Goal: Task Accomplishment & Management: Complete application form

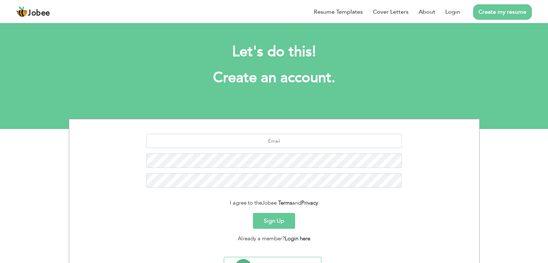
scroll to position [36, 0]
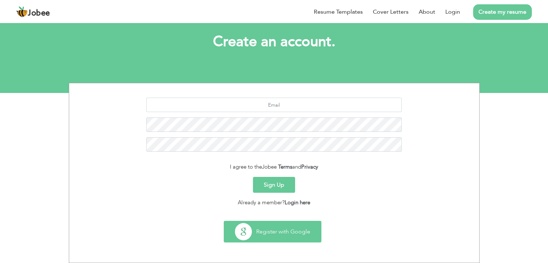
click at [307, 231] on button "Register with Google" at bounding box center [272, 231] width 97 height 21
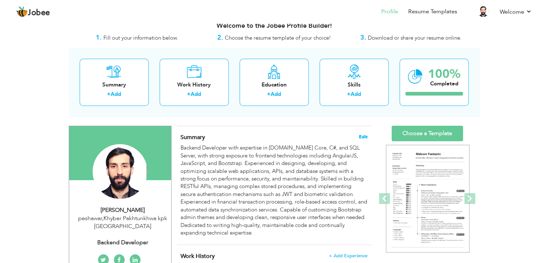
click at [360, 134] on span "Edit" at bounding box center [363, 136] width 9 height 5
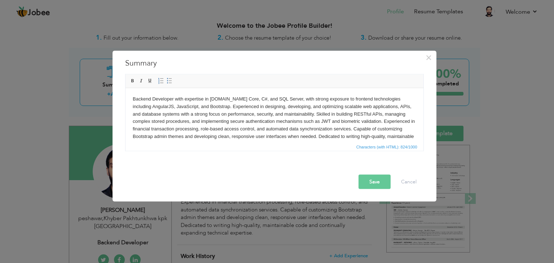
click at [337, 133] on body "Backend Developer with expertise in ASP.NET Core, C#, and SQL Server, with stro…" at bounding box center [273, 121] width 283 height 53
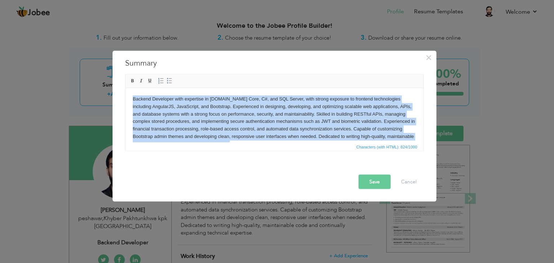
copy body "Backend Developer with expertise in ASP.NET Core, C#, and SQL Server, with stro…"
click at [287, 125] on body "Backend Developer with expertise in ASP.NET Core, C#, and SQL Server, with stro…" at bounding box center [273, 121] width 283 height 53
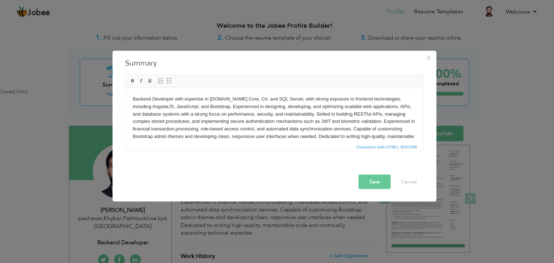
scroll to position [13, 0]
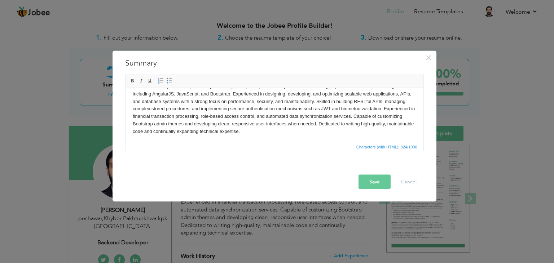
click at [287, 125] on body "Backend Developer with expertise in ASP.NET Core, C#, and SQL Server, with stro…" at bounding box center [273, 109] width 283 height 53
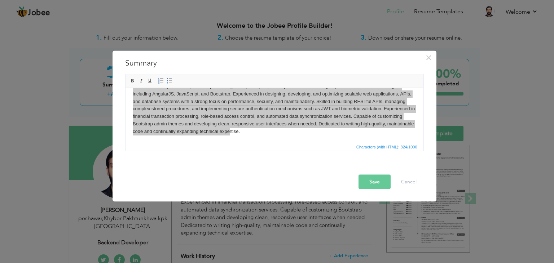
drag, startPoint x: 420, startPoint y: 145, endPoint x: 365, endPoint y: 143, distance: 54.8
click at [365, 143] on span "Characters (with HTML): 824/1000" at bounding box center [274, 146] width 298 height 9
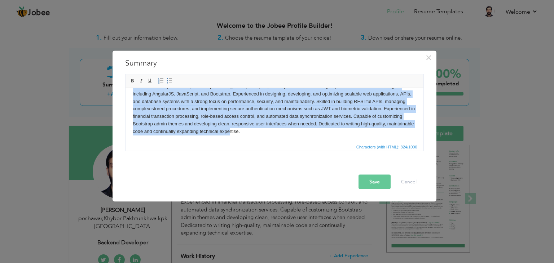
click at [293, 128] on body "Backend Developer with expertise in ASP.NET Core, C#, and SQL Server, with stro…" at bounding box center [273, 109] width 283 height 53
paste body
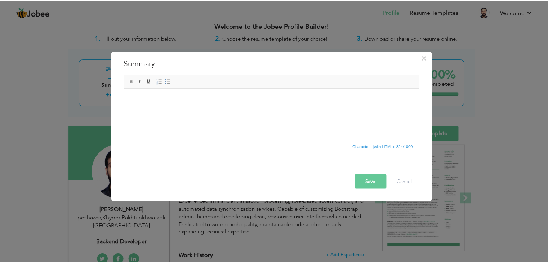
scroll to position [0, 0]
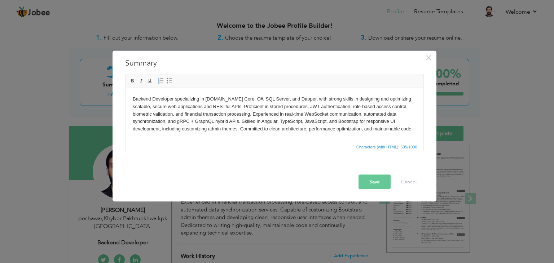
click at [364, 178] on button "Save" at bounding box center [374, 182] width 32 height 14
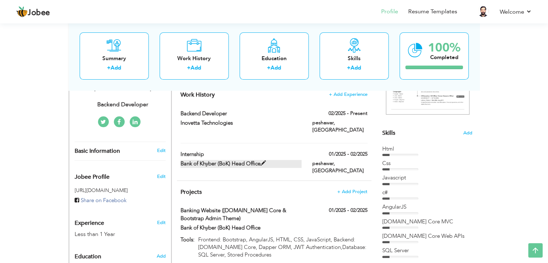
scroll to position [145, 0]
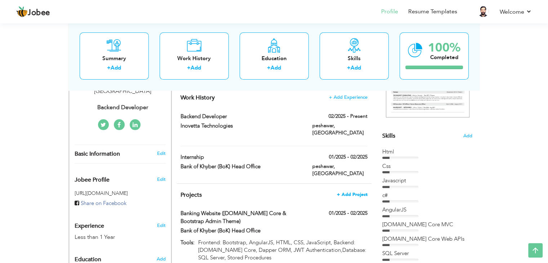
drag, startPoint x: 179, startPoint y: 180, endPoint x: 357, endPoint y: 178, distance: 178.1
click at [357, 192] on span "+ Add Project" at bounding box center [352, 194] width 31 height 5
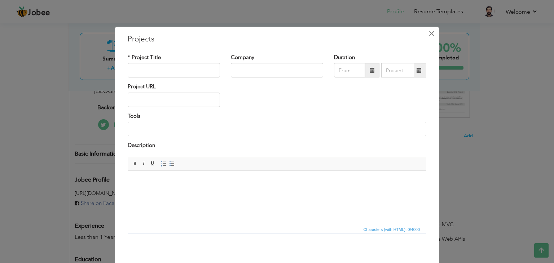
click at [430, 31] on span "×" at bounding box center [431, 33] width 6 height 13
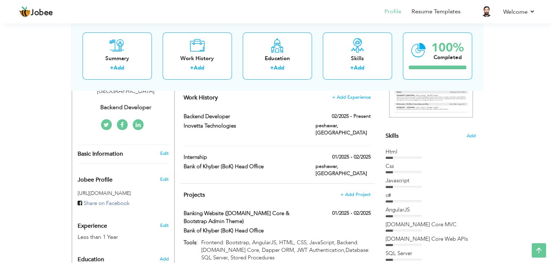
scroll to position [236, 0]
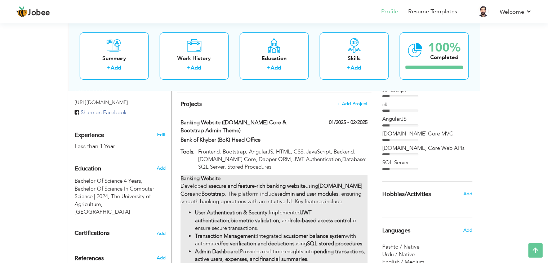
click at [278, 182] on strong "secure and feature-rich banking website" at bounding box center [258, 185] width 94 height 7
type input "Banking Website ([DOMAIN_NAME] Core & Bootstrap Admin Theme)"
type input "Bank of Khyber (BoK) Head Office"
type input "01/2025"
type input "02/2025"
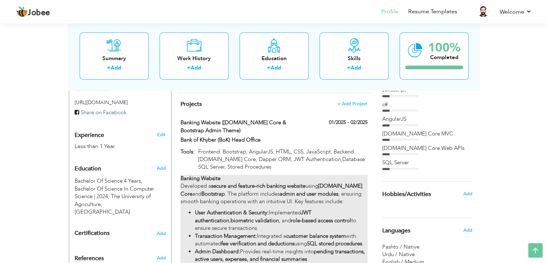
type input "Frontend: Bootstrap, AngularJS, HTML, CSS, JavaScript, Backend: [DOMAIN_NAME] C…"
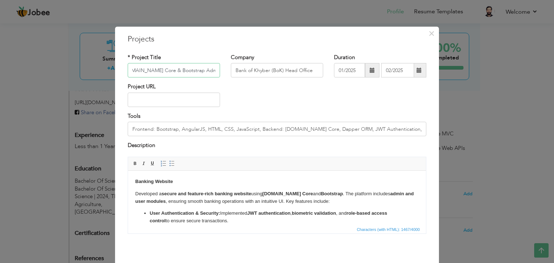
scroll to position [29, 0]
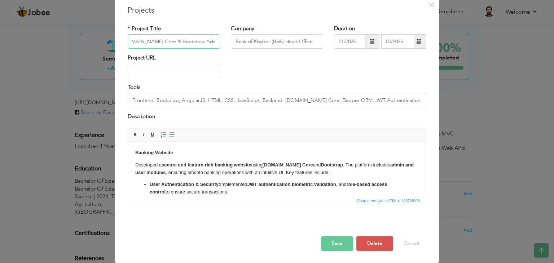
drag, startPoint x: 128, startPoint y: 70, endPoint x: 391, endPoint y: 199, distance: 293.5
click at [391, 199] on div "* Project Title Banking Website (ASP.NET Core & Bootstrap Admin Theme) Company …" at bounding box center [276, 117] width 309 height 196
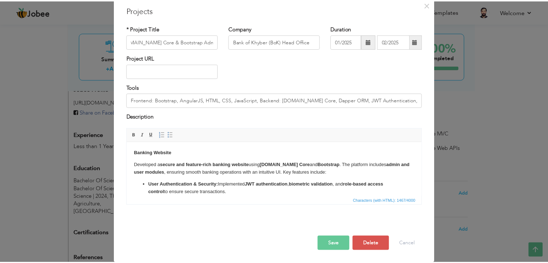
scroll to position [0, 0]
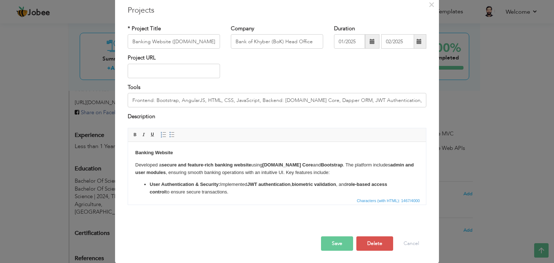
drag, startPoint x: 285, startPoint y: 196, endPoint x: 236, endPoint y: 197, distance: 49.4
click at [236, 197] on span "Characters (with HTML): 1467/4000" at bounding box center [277, 200] width 298 height 9
drag, startPoint x: 236, startPoint y: 197, endPoint x: 428, endPoint y: 6, distance: 270.4
click at [428, 6] on div "× Projects * Project Title Banking Website (ASP.NET Core & Bootstrap Admin Them…" at bounding box center [277, 131] width 324 height 266
click at [428, 6] on span "×" at bounding box center [431, 4] width 6 height 13
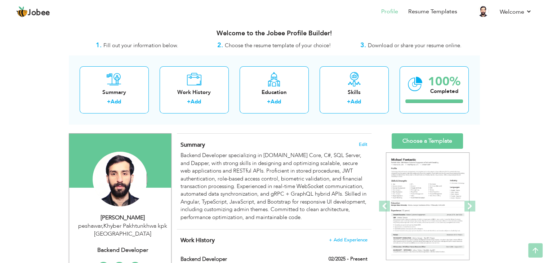
scroll to position [3, 0]
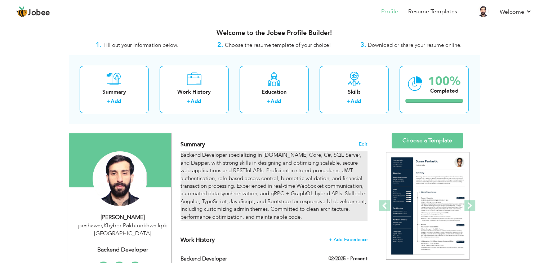
click at [255, 194] on div "Backend Developer specializing in ASP.NET Core, C#, SQL Server, and Dapper, wit…" at bounding box center [274, 186] width 187 height 70
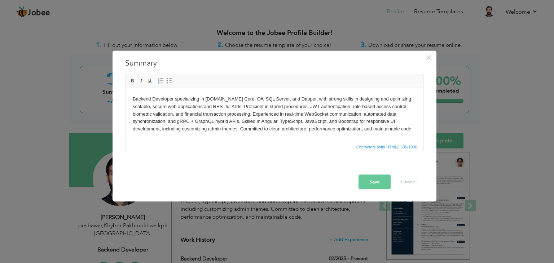
click at [373, 124] on body "Backend Developer specializing in ASP.NET Core, C#, SQL Server, and Dapper, wit…" at bounding box center [273, 113] width 283 height 37
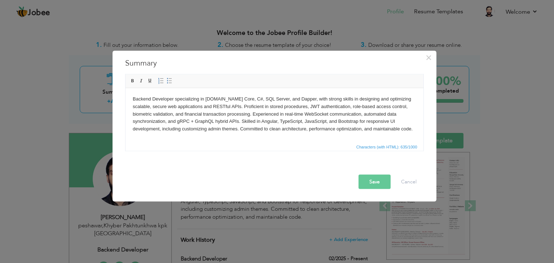
click at [364, 129] on body "Backend Developer specializing in ASP.NET Core, C#, SQL Server, and Dapper, wit…" at bounding box center [273, 113] width 283 height 37
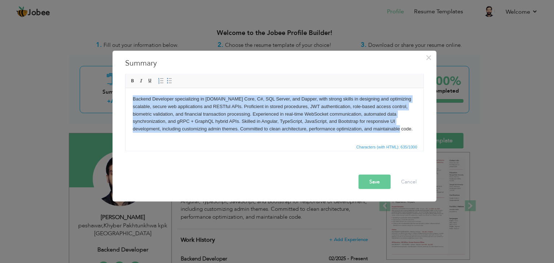
paste body
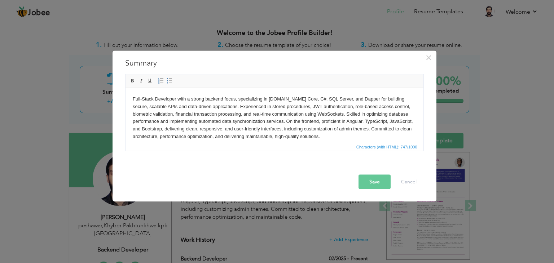
click at [364, 179] on button "Save" at bounding box center [374, 182] width 32 height 14
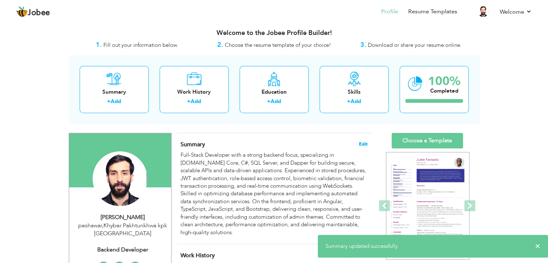
click at [361, 142] on span "Edit" at bounding box center [363, 144] width 9 height 5
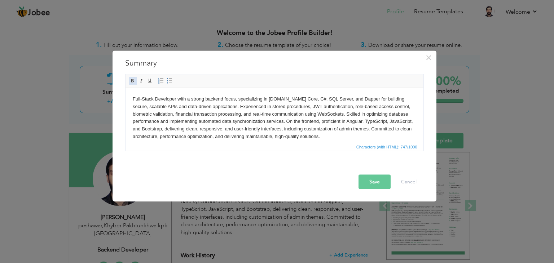
click at [130, 82] on span at bounding box center [133, 81] width 6 height 6
drag, startPoint x: 204, startPoint y: 100, endPoint x: 222, endPoint y: 100, distance: 18.0
click at [222, 100] on body "​​​​​​​ Full-Stack Developer with a strong backend focus, specializing in ASP.N…" at bounding box center [273, 117] width 283 height 45
click at [207, 100] on body "Full-Stack Developer with a strong backend focus, specializing in ASP.NET Core,…" at bounding box center [273, 117] width 283 height 45
click at [212, 98] on body "Full-Stack Developer with a strong Backend focus, specializing in ASP.NET Core,…" at bounding box center [273, 117] width 283 height 45
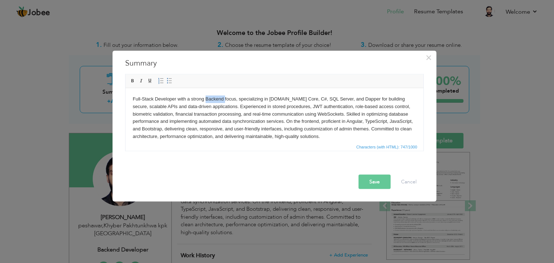
click at [212, 98] on body "Full-Stack Developer with a strong Backend focus, specializing in ASP.NET Core,…" at bounding box center [273, 117] width 283 height 45
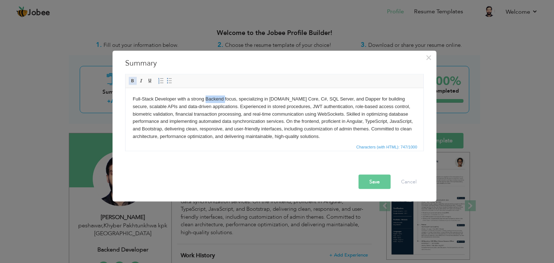
click at [133, 81] on span at bounding box center [133, 81] width 6 height 6
click at [303, 123] on body "Full-Stack Developer with a strong Backend focus, specializing in ASP.NET Core,…" at bounding box center [273, 117] width 283 height 45
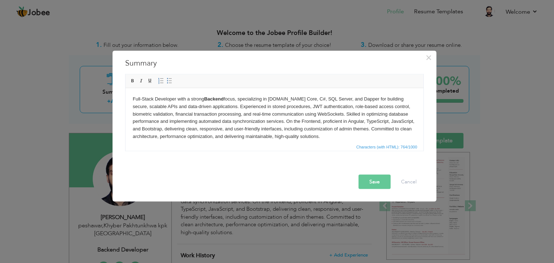
click at [309, 121] on body "Full-Stack Developer with a strong Backend focus, specializing in ASP.NET Core,…" at bounding box center [273, 117] width 283 height 45
click at [131, 79] on span at bounding box center [133, 81] width 6 height 6
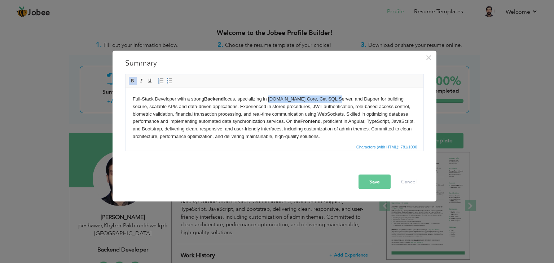
drag, startPoint x: 270, startPoint y: 100, endPoint x: 337, endPoint y: 101, distance: 67.0
click at [337, 101] on body "Full-Stack Developer with a strong Backend focus, specializing in ASP.NET Core,…" at bounding box center [273, 117] width 283 height 45
click at [130, 79] on span at bounding box center [133, 81] width 6 height 6
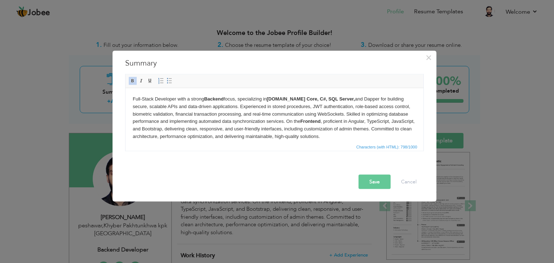
click at [260, 76] on span "Editor toolbars Basic Styles Bold Italic Underline Paragraph Insert/Remove Numb…" at bounding box center [274, 82] width 298 height 14
click at [354, 122] on body "Full-Stack Developer with a strong Backend focus, specializing in ASP.NET Core,…" at bounding box center [273, 117] width 283 height 45
click at [130, 79] on span at bounding box center [133, 81] width 6 height 6
click at [383, 124] on body "Full-Stack Developer with a strong Backend focus, specializing in ASP.NET Core,…" at bounding box center [273, 117] width 283 height 45
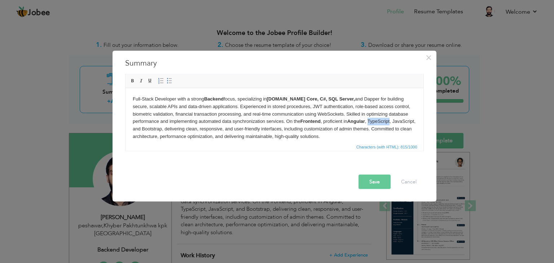
click at [383, 124] on body "Full-Stack Developer with a strong Backend focus, specializing in ASP.NET Core,…" at bounding box center [273, 117] width 283 height 45
click at [133, 83] on span at bounding box center [133, 81] width 6 height 6
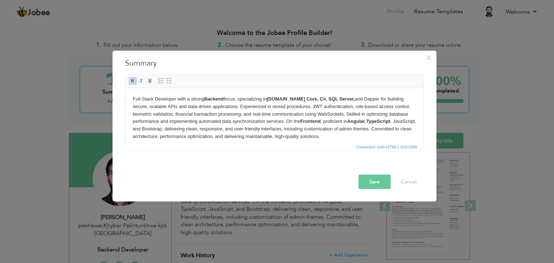
click at [142, 133] on body "Full-Stack Developer with a strong Backend focus, specializing in ASP.NET Core,…" at bounding box center [273, 117] width 283 height 45
click at [146, 129] on body "Full-Stack Developer with a strong Backend focus, specializing in ASP.NET Core,…" at bounding box center [273, 117] width 283 height 45
click at [130, 78] on span at bounding box center [133, 81] width 6 height 6
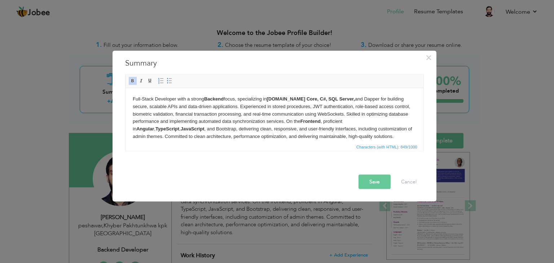
click at [178, 129] on body "Full-Stack Developer with a strong Backend focus, specializing in ASP.NET Core,…" at bounding box center [273, 117] width 283 height 45
click at [130, 81] on span at bounding box center [133, 81] width 6 height 6
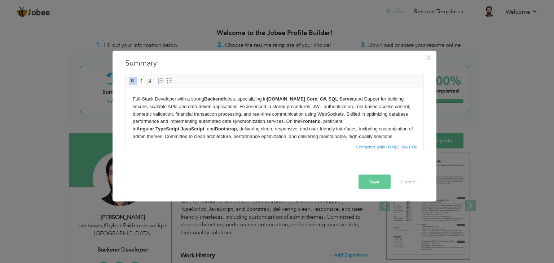
click at [379, 182] on button "Save" at bounding box center [374, 182] width 32 height 14
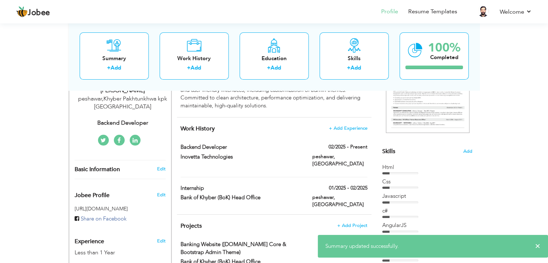
scroll to position [134, 0]
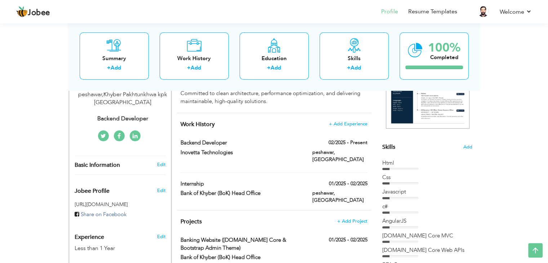
drag, startPoint x: 185, startPoint y: 122, endPoint x: 179, endPoint y: 187, distance: 65.5
click at [179, 187] on div "Work History + Add Experience Backend Developer 02/2025 - Present Backend Devel…" at bounding box center [274, 161] width 195 height 97
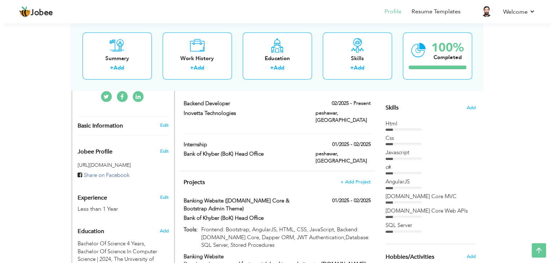
scroll to position [174, 0]
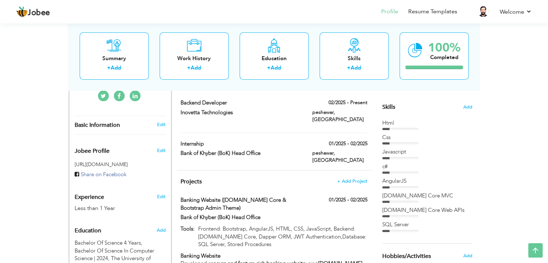
click at [179, 196] on div "Banking Website ([DOMAIN_NAME] Core & Bootstrap Admin Theme)" at bounding box center [241, 204] width 132 height 17
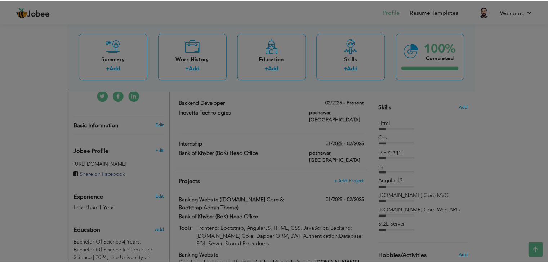
scroll to position [0, 0]
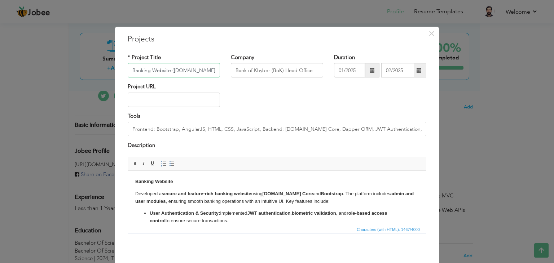
click at [176, 72] on input "Banking Website ([DOMAIN_NAME] Core & Bootstrap Admin Theme)" at bounding box center [174, 70] width 92 height 14
click at [277, 207] on body "Banking Website Developed a secure and feature-rich banking website using ASP.N…" at bounding box center [276, 235] width 283 height 114
copy body "Banking Website Developed a secure and feature-rich banking website using ASP.N…"
click at [425, 31] on button "×" at bounding box center [431, 34] width 12 height 12
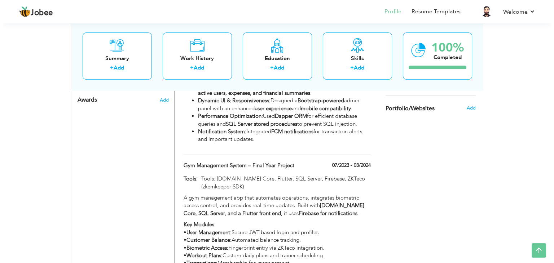
scroll to position [418, 0]
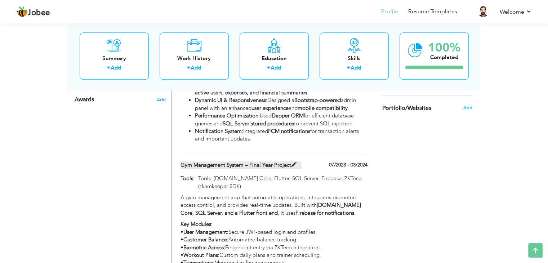
click at [283, 161] on label "Gym Management System – Final Year Project" at bounding box center [241, 165] width 121 height 8
type input "Gym Management System – Final Year Project"
type input "07/2023"
type input "03/2024"
type input "Tools: [DOMAIN_NAME] Core, Flutter, SQL Server, Firebase, ZKTeco (zkemkeeper SD…"
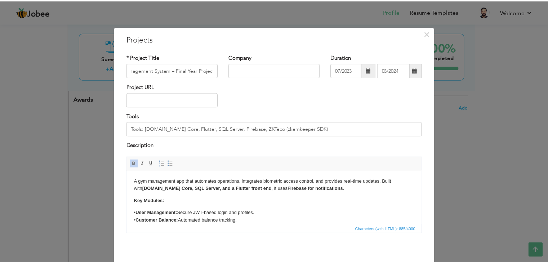
scroll to position [0, 0]
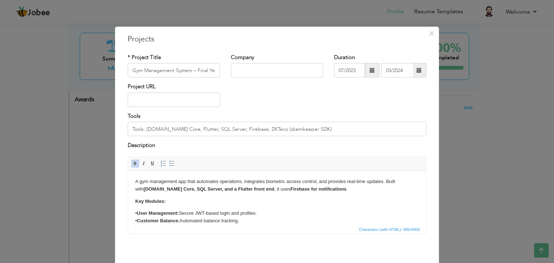
click at [216, 227] on span "Characters (with HTML): 885/4000" at bounding box center [277, 229] width 298 height 9
click at [230, 219] on p "• User Management: Secure JWT-based login and profiles. • Customer Balance: Aut…" at bounding box center [276, 235] width 283 height 53
copy body "A gym management app that automates operations, integrates biometric access con…"
click at [428, 32] on span "×" at bounding box center [431, 33] width 6 height 13
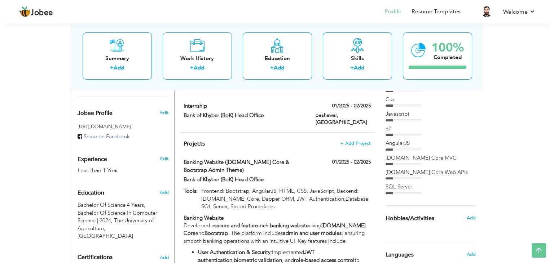
scroll to position [212, 0]
click at [345, 141] on span "+ Add Project" at bounding box center [352, 143] width 31 height 5
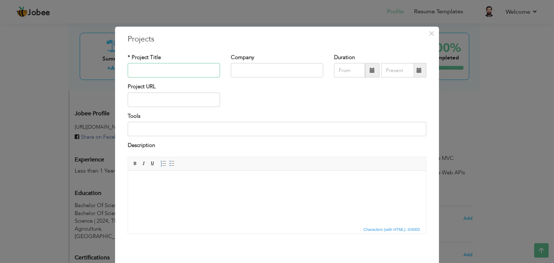
paste input "Shahalam Dairies Management System ([DOMAIN_NAME] Core, SQL Server)"
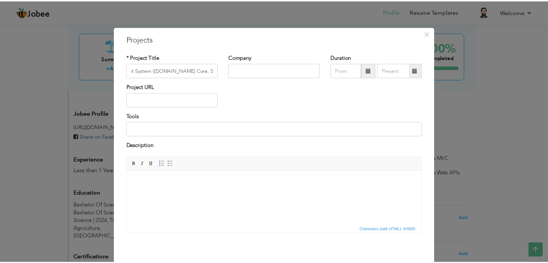
scroll to position [0, 0]
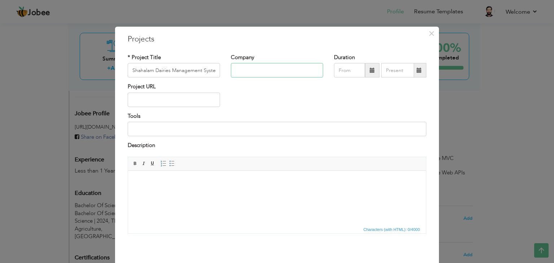
click at [257, 77] on input "text" at bounding box center [277, 70] width 92 height 14
click at [430, 35] on span "×" at bounding box center [431, 33] width 6 height 13
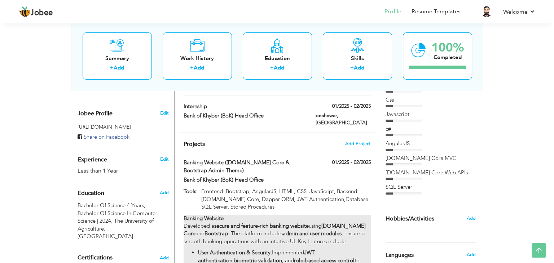
scroll to position [334, 0]
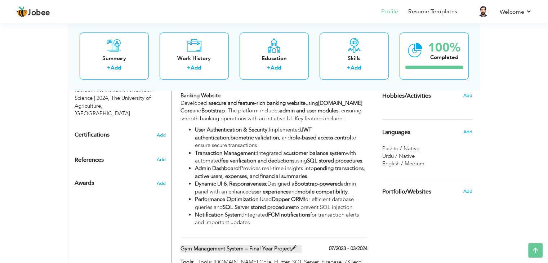
click at [286, 245] on label "Gym Management System – Final Year Project" at bounding box center [241, 249] width 121 height 8
type input "Gym Management System – Final Year Project"
type input "07/2023"
type input "03/2024"
type input "Tools: [DOMAIN_NAME] Core, Flutter, SQL Server, Firebase, ZKTeco (zkemkeeper SD…"
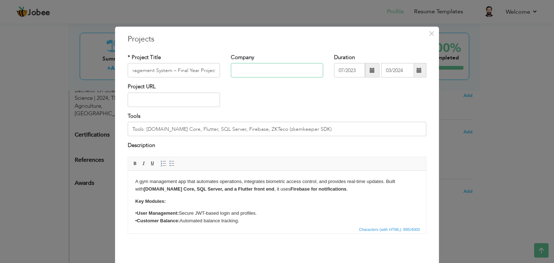
scroll to position [0, 0]
click at [283, 75] on input "text" at bounding box center [277, 70] width 92 height 14
paste input "https://inovetta.com/"
type input "h"
type input "Inovetta Tech"
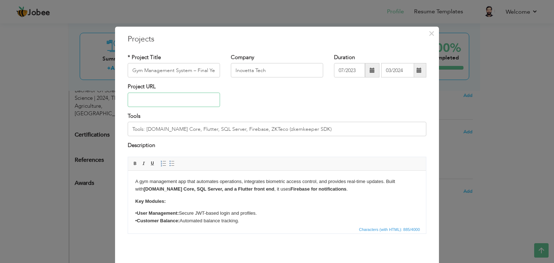
click at [195, 105] on input "text" at bounding box center [174, 100] width 92 height 14
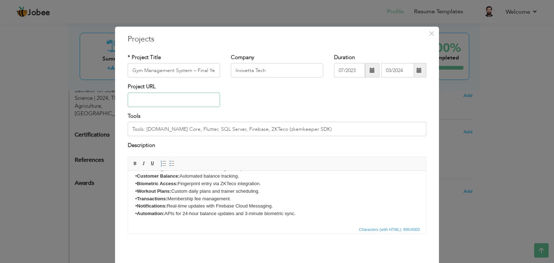
scroll to position [29, 0]
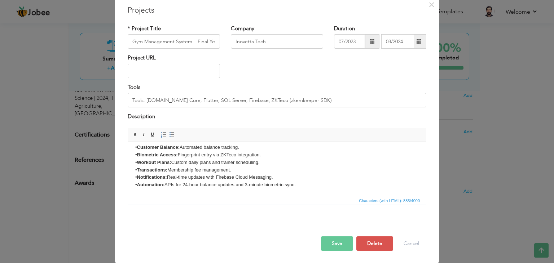
click at [331, 243] on button "Save" at bounding box center [337, 243] width 32 height 14
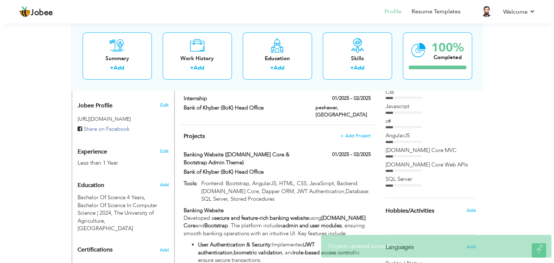
scroll to position [213, 0]
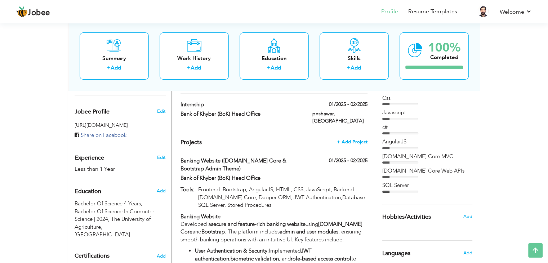
click at [358, 139] on span "+ Add Project" at bounding box center [352, 141] width 31 height 5
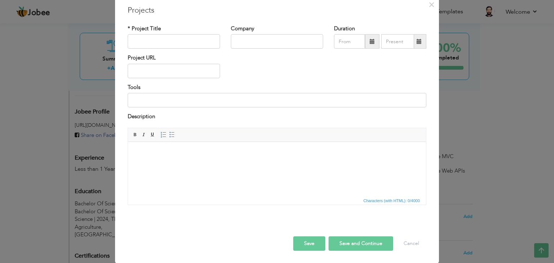
scroll to position [0, 0]
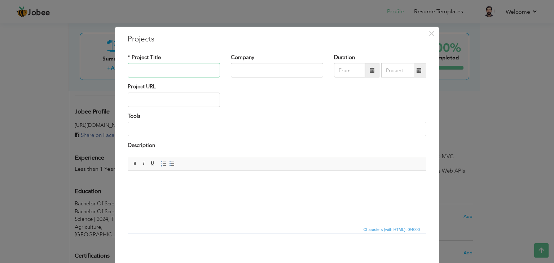
paste input "Shahalam Dairies Management System ([DOMAIN_NAME] Core, SQL Server)"
type input "Shahalam Dairies Management System ([DOMAIN_NAME] Core, SQL Server)"
click at [266, 73] on input "text" at bounding box center [277, 70] width 92 height 14
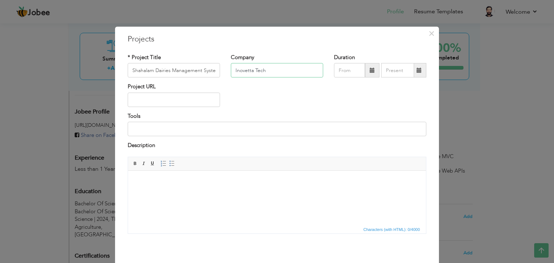
type input "Inovetta Tech"
type input "08/2025"
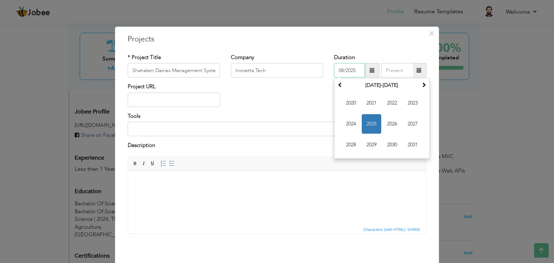
click at [352, 72] on input "08/2025" at bounding box center [349, 70] width 31 height 14
click at [421, 86] on span at bounding box center [423, 84] width 5 height 5
click at [337, 84] on span at bounding box center [339, 84] width 5 height 5
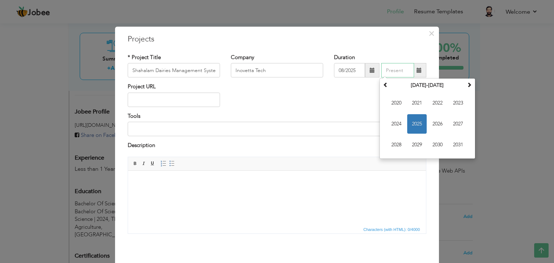
type input "08/2025"
click at [404, 71] on input "08/2025" at bounding box center [397, 70] width 33 height 14
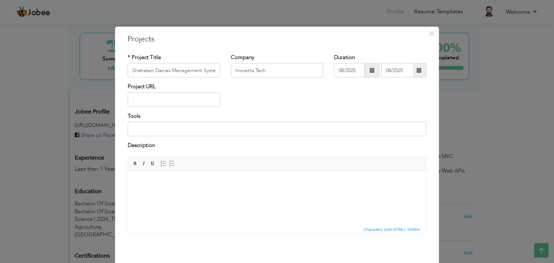
click at [405, 52] on div "* Project Title Shahalam Dairies Management System (ASP.NET Core, SQL Server) C…" at bounding box center [276, 146] width 309 height 196
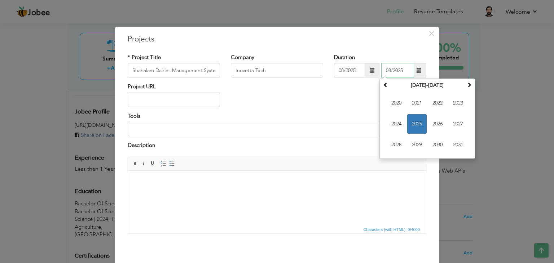
click at [400, 68] on input "08/2025" at bounding box center [397, 70] width 33 height 14
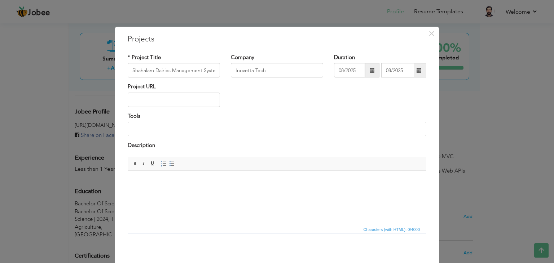
click at [420, 71] on span at bounding box center [419, 70] width 14 height 14
click at [363, 94] on div "Project URL" at bounding box center [276, 97] width 309 height 29
click at [428, 32] on span "×" at bounding box center [431, 33] width 6 height 13
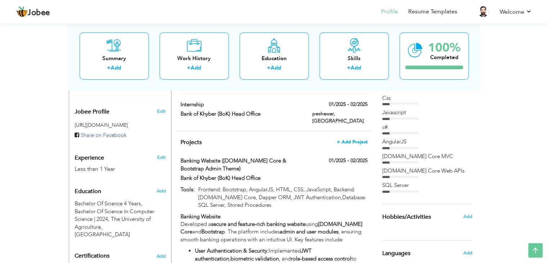
click at [343, 139] on span "+ Add Project" at bounding box center [352, 141] width 31 height 5
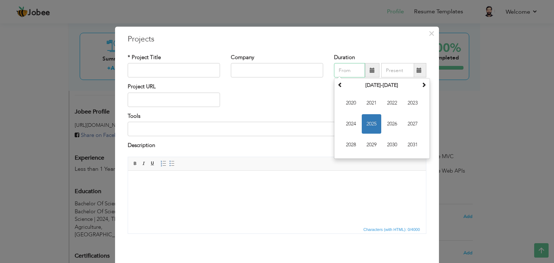
click at [347, 65] on input "text" at bounding box center [349, 70] width 31 height 14
click at [363, 120] on span "2025" at bounding box center [370, 123] width 19 height 19
click at [361, 105] on span "Feb" at bounding box center [370, 102] width 19 height 19
type input "02/2025"
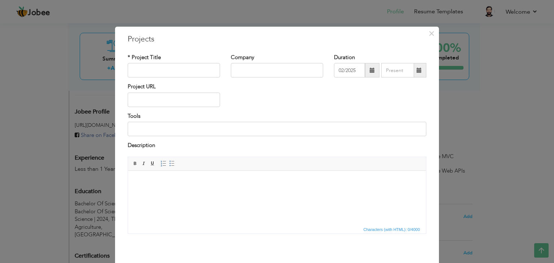
click at [363, 89] on div "Project URL" at bounding box center [276, 97] width 309 height 29
click at [157, 76] on input "text" at bounding box center [174, 70] width 92 height 14
type input "Shahalam Dairies Management System ([DOMAIN_NAME] Core, SQL Server)"
click at [239, 76] on input "text" at bounding box center [277, 70] width 92 height 14
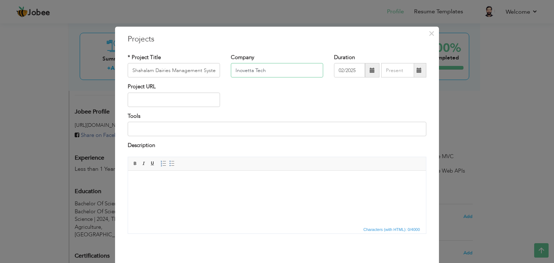
type input "Inovetta Tech"
click at [169, 129] on input at bounding box center [277, 129] width 298 height 14
paste input "Backend: [DOMAIN_NAME] Core, C#, Dapper ORM Database: SQL Server, Stored Proced…"
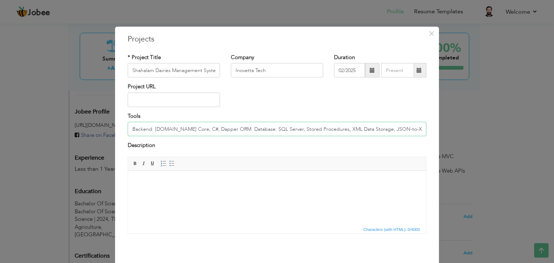
scroll to position [0, 71]
type input "Backend: [DOMAIN_NAME] Core, C#, Dapper ORM Database: SQL Server, Stored Proced…"
click at [169, 186] on html at bounding box center [277, 181] width 298 height 22
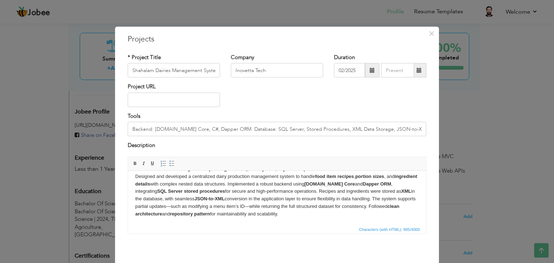
scroll to position [29, 0]
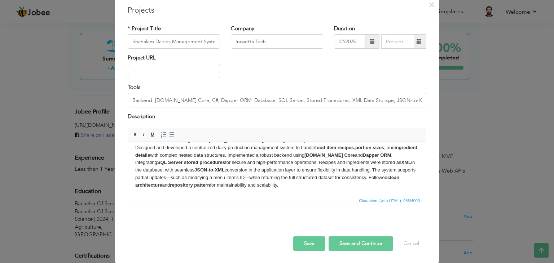
click at [300, 245] on button "Save" at bounding box center [309, 243] width 32 height 14
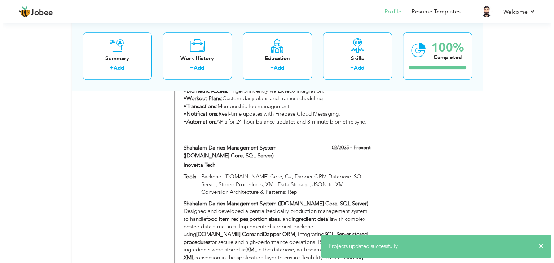
scroll to position [582, 0]
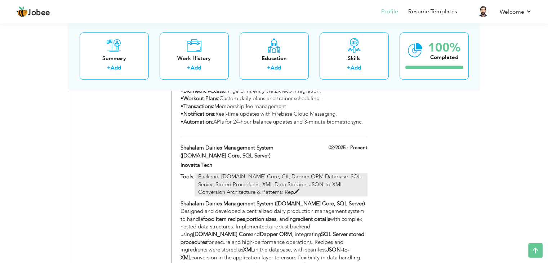
click at [286, 186] on p "Backend: [DOMAIN_NAME] Core, C#, Dapper ORM Database: SQL Server, Stored Proced…" at bounding box center [281, 184] width 173 height 23
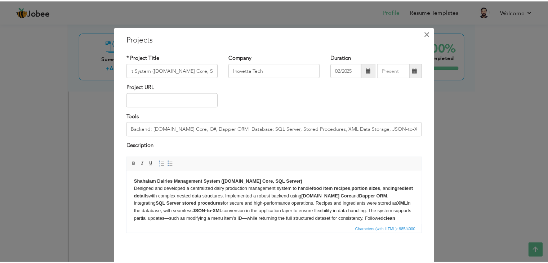
scroll to position [0, 0]
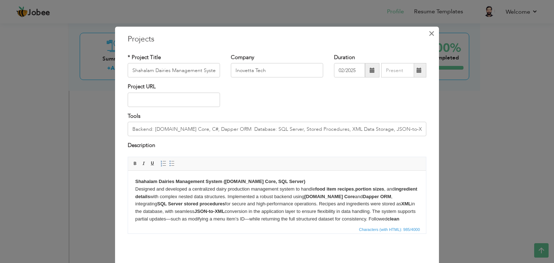
click at [428, 31] on span "×" at bounding box center [431, 33] width 6 height 13
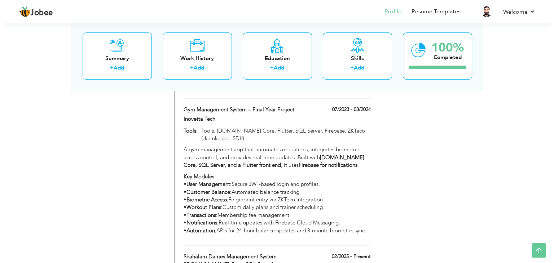
scroll to position [473, 0]
click at [272, 168] on div "A gym management app that automates operations, integrates biometric access con…" at bounding box center [274, 191] width 187 height 89
type input "Gym Management System – Final Year Project"
type input "07/2023"
type input "03/2024"
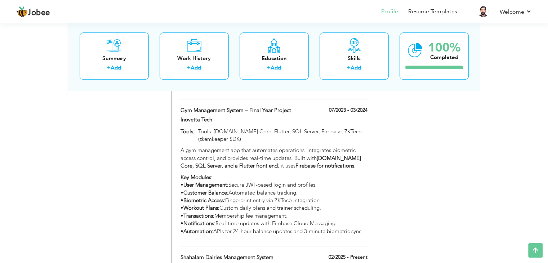
type input "Tools: [DOMAIN_NAME] Core, Flutter, SQL Server, Firebase, ZKTeco (zkemkeeper SD…"
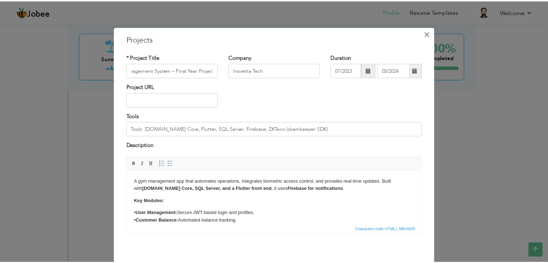
scroll to position [0, 0]
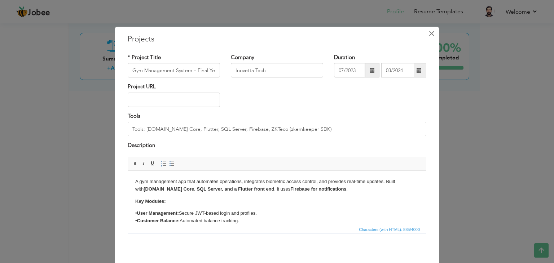
click at [425, 35] on button "×" at bounding box center [431, 34] width 12 height 12
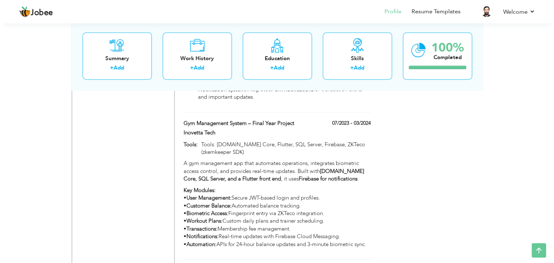
scroll to position [460, 0]
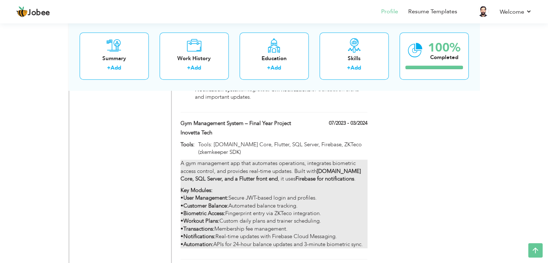
click at [250, 166] on p "A gym management app that automates operations, integrates biometric access con…" at bounding box center [274, 171] width 187 height 23
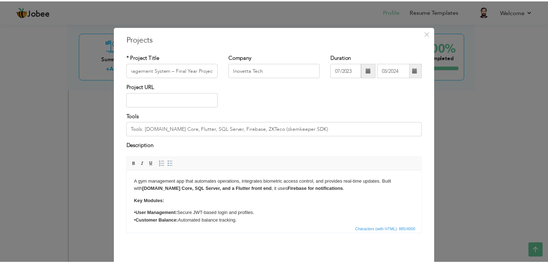
scroll to position [0, 0]
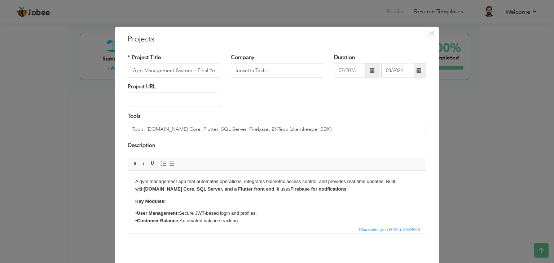
click at [192, 201] on body "A gym management app that automates operations, integrates biometric access con…" at bounding box center [276, 220] width 283 height 84
copy body "A gym management app that automates operations, integrates biometric access con…"
click at [420, 37] on h3 "Projects" at bounding box center [277, 39] width 298 height 11
click at [428, 34] on span "×" at bounding box center [431, 33] width 6 height 13
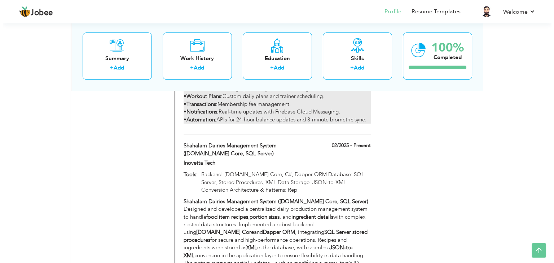
scroll to position [585, 0]
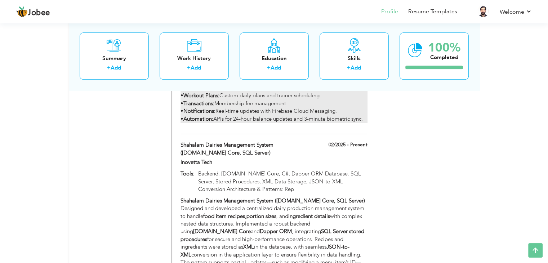
click at [185, 208] on p "Shahalam Dairies Management System (ASP.NET Core, SQL Server) Designed and deve…" at bounding box center [274, 239] width 187 height 85
type input "Shahalam Dairies Management System ([DOMAIN_NAME] Core, SQL Server)"
type input "02/2025"
type input "Backend: [DOMAIN_NAME] Core, C#, Dapper ORM Database: SQL Server, Stored Proced…"
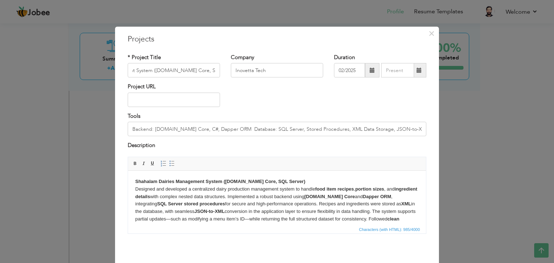
scroll to position [0, 0]
click at [213, 210] on strong "JSON-to-XML" at bounding box center [209, 210] width 30 height 5
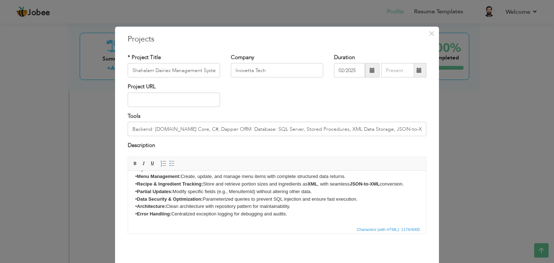
scroll to position [29, 0]
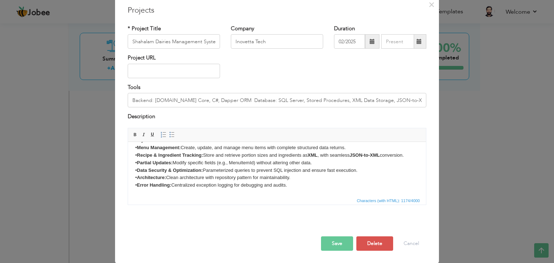
click at [325, 247] on button "Save" at bounding box center [337, 243] width 32 height 14
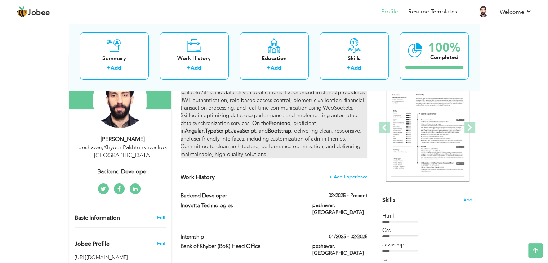
scroll to position [0, 0]
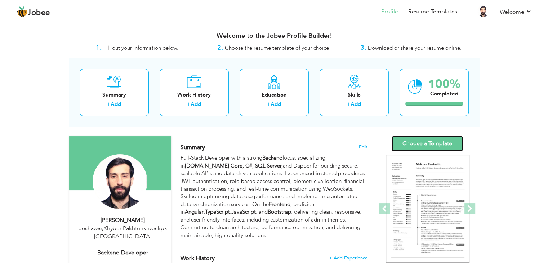
click at [433, 146] on link "Choose a Template" at bounding box center [427, 143] width 71 height 15
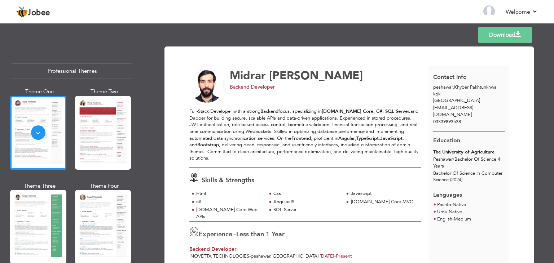
click at [53, 117] on div at bounding box center [38, 133] width 56 height 74
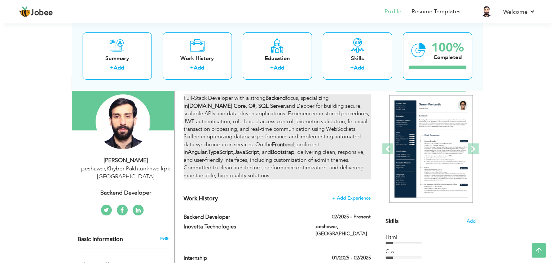
scroll to position [59, 0]
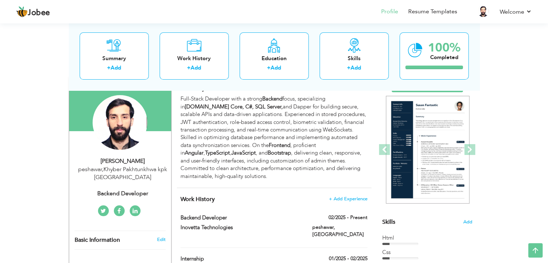
click at [125, 191] on div "Backend Developer" at bounding box center [123, 194] width 97 height 8
type input "Midrar"
type input "[PERSON_NAME]"
type input "03339893538"
select select "number:166"
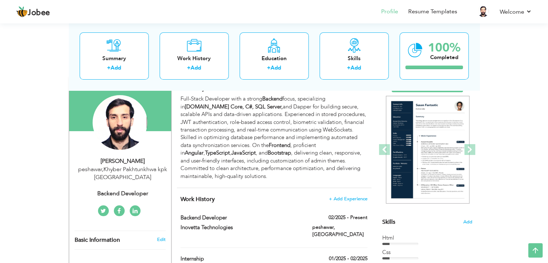
type input "Khyber Pakhtunkhwa kpk"
type input "peshawar"
select select "number:2"
type input "Backend Developer"
type input "https://www.linkedin.com/in/midrar-khan/"
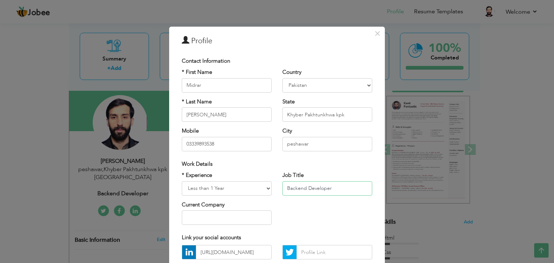
click at [319, 191] on input "Backend Developer" at bounding box center [327, 188] width 90 height 14
paste input "Full-Stack Developer (Backend Focus)"
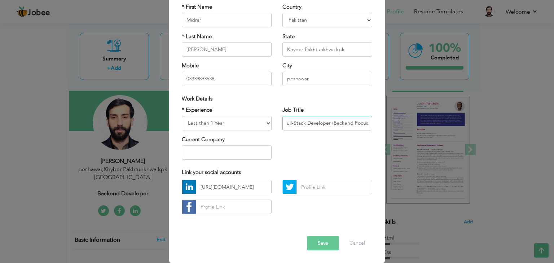
type input "Full-Stack Developer (Backend Focus)"
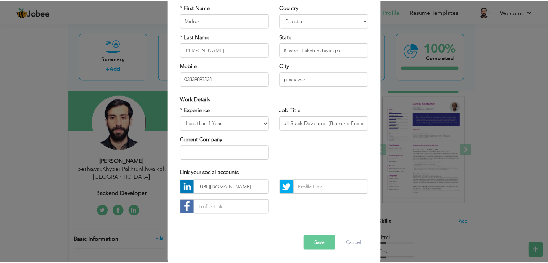
scroll to position [0, 0]
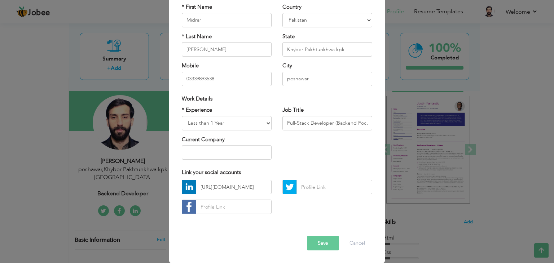
click at [331, 241] on button "Save" at bounding box center [323, 243] width 32 height 14
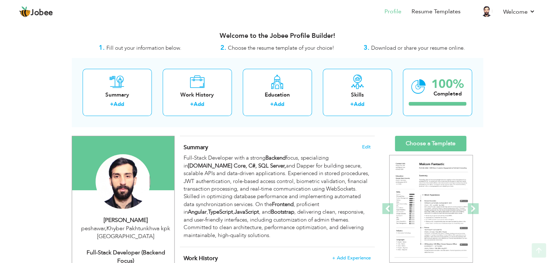
scroll to position [115, 0]
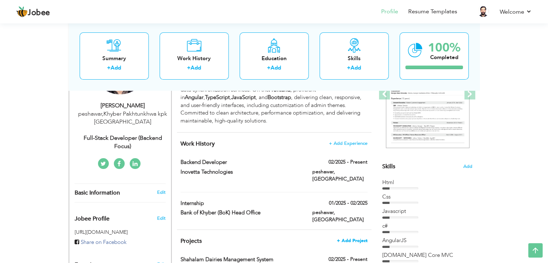
click at [343, 238] on span "+ Add Project" at bounding box center [352, 240] width 31 height 5
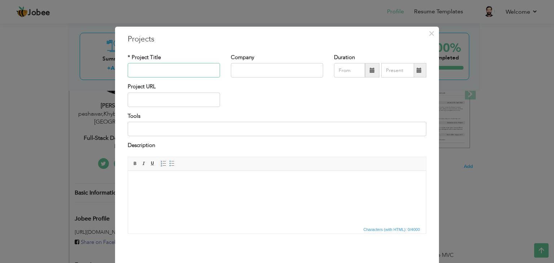
paste input "QMS (Quality Management System) – Inventory & Production Module"
type input "QMS (Quality Management System) – Inventory & Production Module"
click at [267, 68] on input "text" at bounding box center [277, 70] width 92 height 14
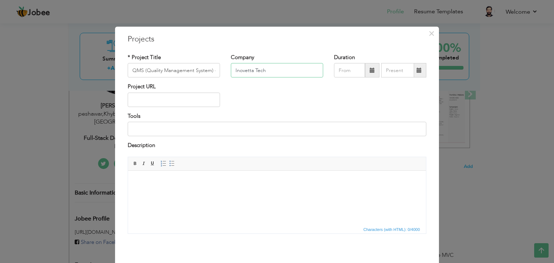
type input "Inovetta Tech"
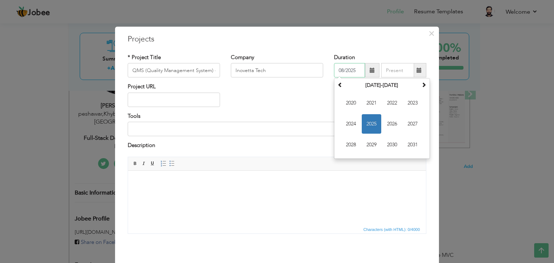
click at [356, 70] on input "08/2025" at bounding box center [349, 70] width 31 height 14
click at [372, 125] on span "2025" at bounding box center [370, 123] width 19 height 19
click at [372, 95] on span "Feb" at bounding box center [370, 102] width 19 height 19
type input "02/2025"
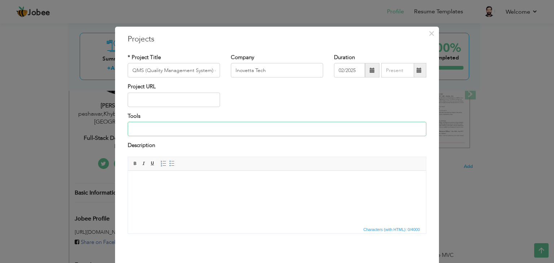
click at [177, 122] on input at bounding box center [277, 129] width 298 height 14
paste input "Backend: [DOMAIN_NAME] Core, C#, Dapper ORM Frontend: Angular, TypeScript, Java…"
type input "Backend: [DOMAIN_NAME] Core, C#, Dapper ORM Frontend: Angular, TypeScript, Java…"
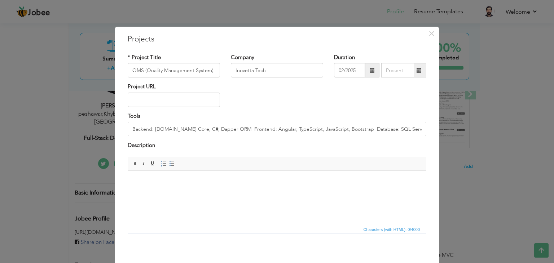
drag, startPoint x: 123, startPoint y: 145, endPoint x: 151, endPoint y: 145, distance: 28.8
click at [151, 145] on div "Description" at bounding box center [276, 149] width 309 height 15
click at [151, 145] on label "Description" at bounding box center [141, 146] width 27 height 8
drag, startPoint x: 151, startPoint y: 145, endPoint x: 139, endPoint y: 145, distance: 12.6
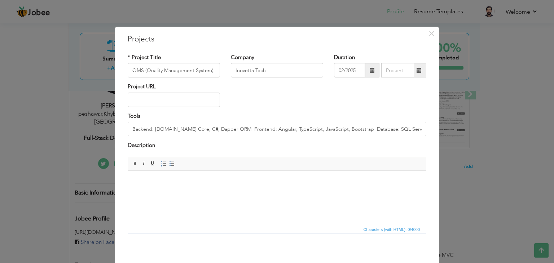
click at [139, 145] on label "Description" at bounding box center [141, 146] width 27 height 8
click at [196, 192] on html at bounding box center [277, 181] width 298 height 22
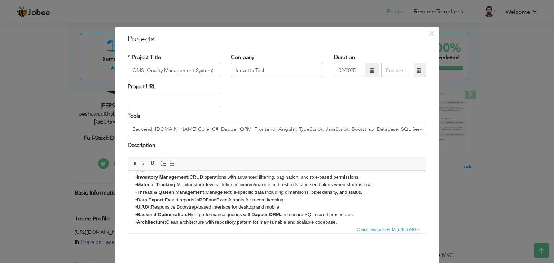
scroll to position [29, 0]
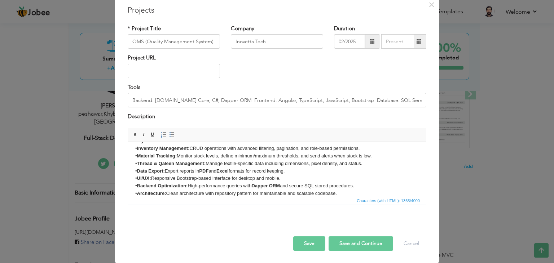
click at [303, 244] on button "Save" at bounding box center [309, 243] width 32 height 14
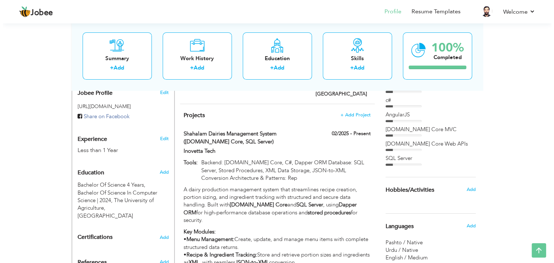
scroll to position [241, 0]
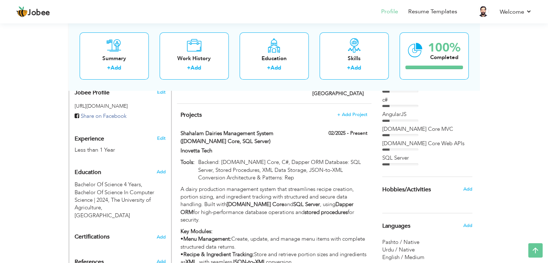
click at [127, 146] on div "Less than 1 Year" at bounding box center [112, 150] width 74 height 8
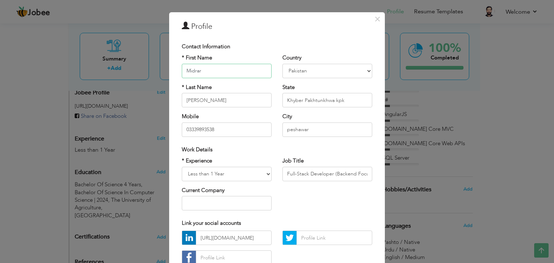
scroll to position [17, 0]
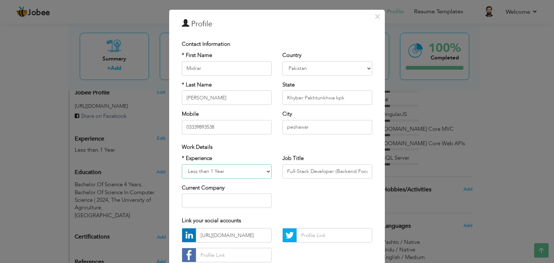
click at [198, 171] on select "Entry Level Less than 1 Year 1 Year 2 Years 3 Years 4 Years 5 Years 6 Years 7 Y…" at bounding box center [227, 171] width 90 height 14
click at [211, 167] on select "Entry Level Less than 1 Year 1 Year 2 Years 3 Years 4 Years 5 Years 6 Years 7 Y…" at bounding box center [227, 171] width 90 height 14
select select "number:3"
click at [182, 164] on select "Entry Level Less than 1 Year 1 Year 2 Years 3 Years 4 Years 5 Years 6 Years 7 Y…" at bounding box center [227, 171] width 90 height 14
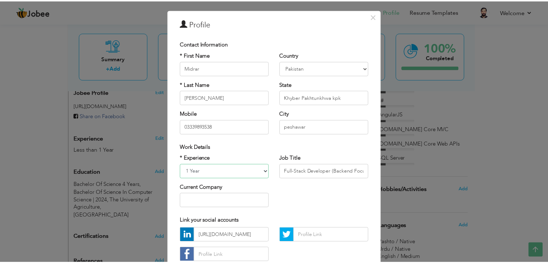
scroll to position [65, 0]
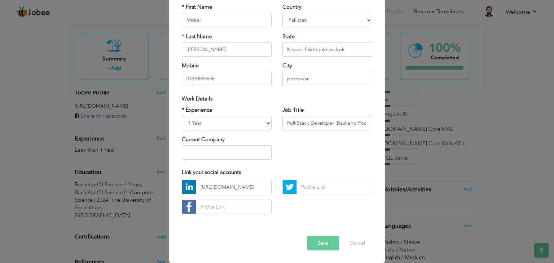
click at [319, 243] on button "Save" at bounding box center [323, 243] width 32 height 14
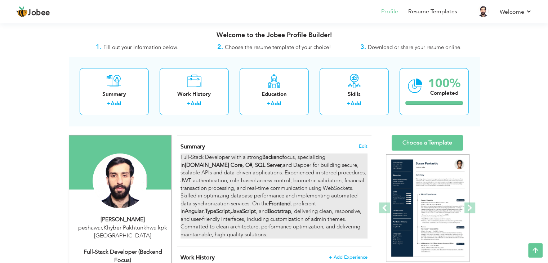
scroll to position [0, 0]
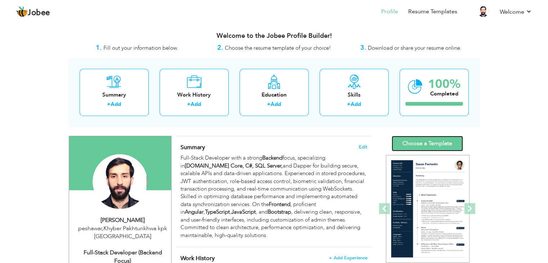
click at [446, 145] on link "Choose a Template" at bounding box center [427, 143] width 71 height 15
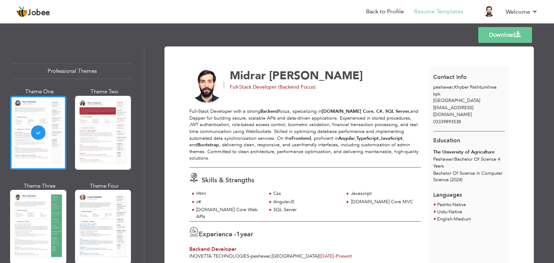
click at [211, 88] on img at bounding box center [206, 85] width 35 height 35
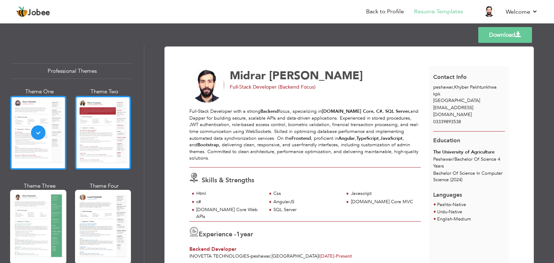
click at [98, 119] on div at bounding box center [103, 133] width 56 height 74
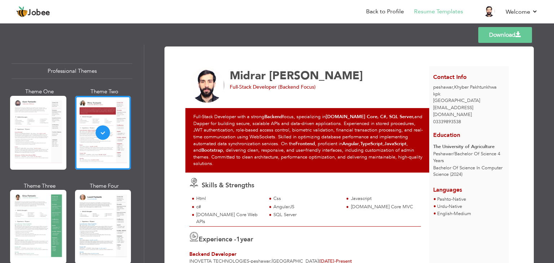
click at [106, 215] on div at bounding box center [103, 227] width 56 height 74
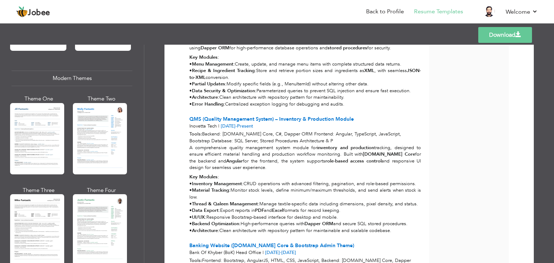
scroll to position [308, 0]
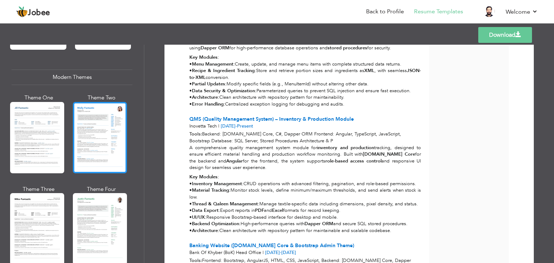
click at [104, 142] on div at bounding box center [100, 137] width 54 height 71
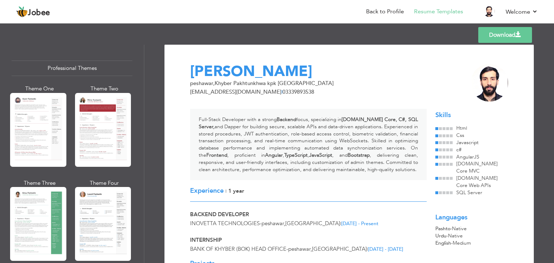
scroll to position [0, 0]
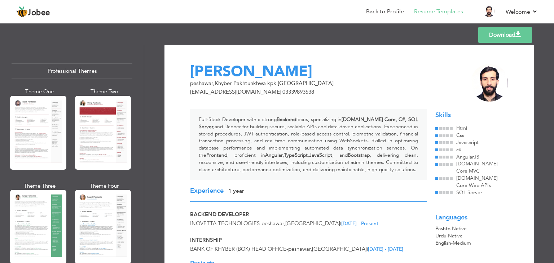
click at [71, 216] on div "Theme One Theme Two Theme Three Theme Four" at bounding box center [72, 229] width 121 height 282
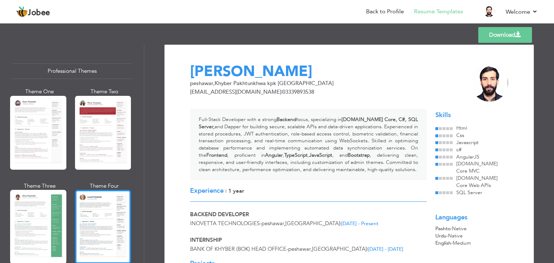
click at [99, 218] on div at bounding box center [103, 227] width 56 height 74
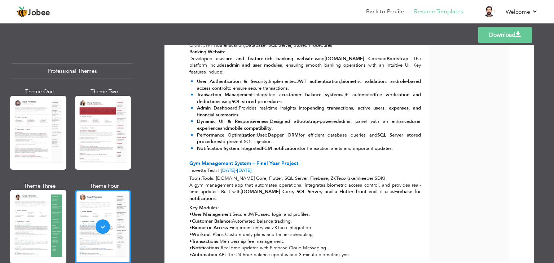
scroll to position [544, 0]
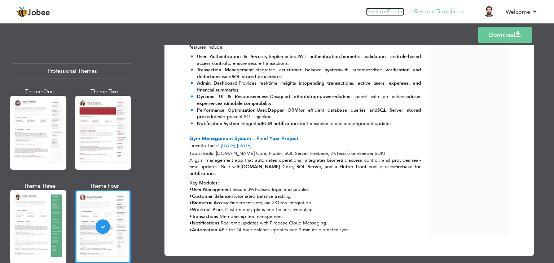
click at [394, 11] on link "Back to Profile" at bounding box center [385, 12] width 38 height 8
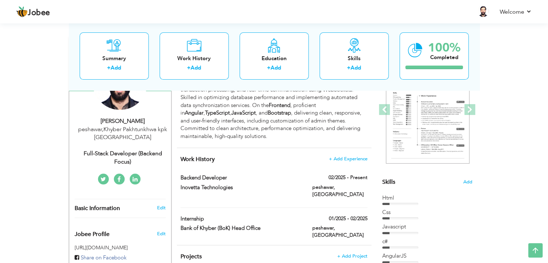
scroll to position [140, 0]
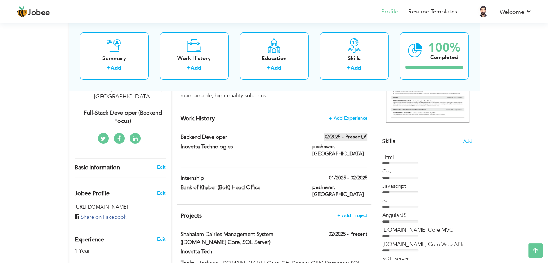
click at [348, 134] on label "02/2025 - Present" at bounding box center [346, 136] width 44 height 7
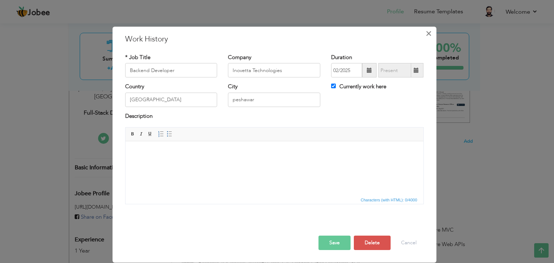
click at [425, 34] on button "×" at bounding box center [429, 34] width 12 height 12
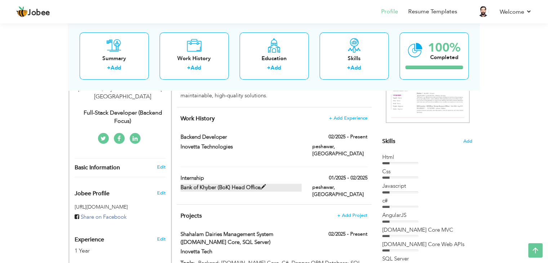
drag, startPoint x: 281, startPoint y: 186, endPoint x: 279, endPoint y: 181, distance: 4.7
click at [279, 184] on div "Bank of Khyber (BoK) Head Office" at bounding box center [241, 188] width 132 height 9
type input "Internship"
type input "Bank of Khyber (BoK) Head Office"
type input "01/2025"
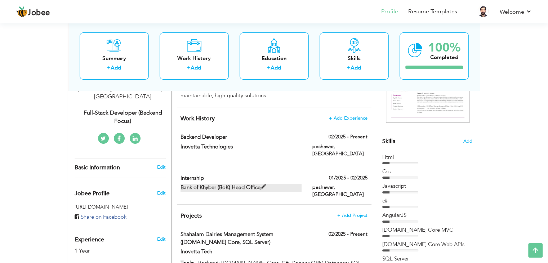
type input "02/2025"
checkbox input "false"
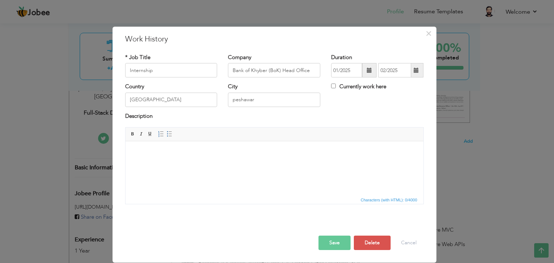
click at [279, 163] on html at bounding box center [274, 152] width 298 height 22
click at [424, 35] on button "×" at bounding box center [429, 34] width 12 height 12
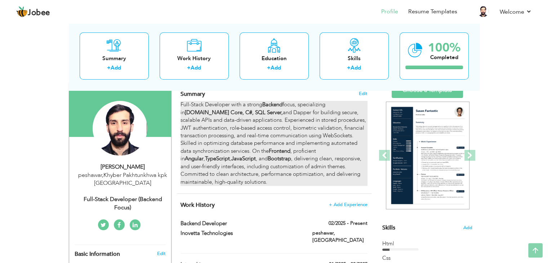
scroll to position [0, 0]
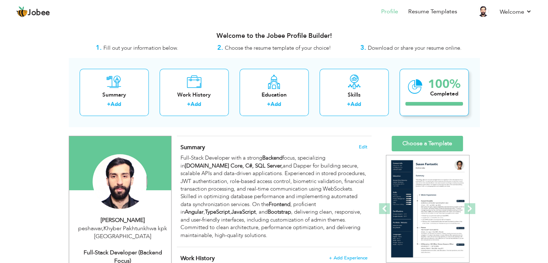
click at [415, 81] on icon at bounding box center [415, 87] width 15 height 24
click at [414, 144] on link "Choose a Template" at bounding box center [427, 143] width 71 height 15
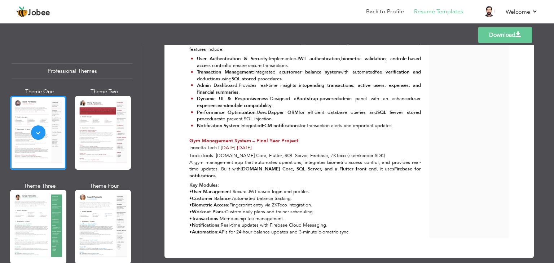
scroll to position [542, 0]
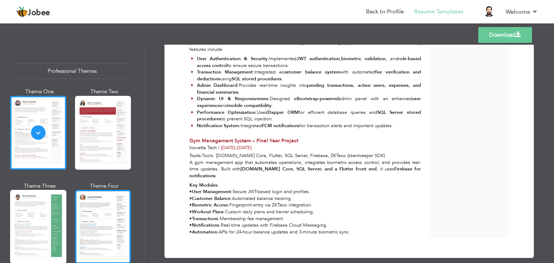
click at [103, 208] on div at bounding box center [103, 227] width 56 height 74
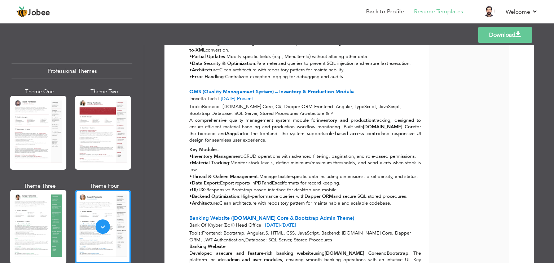
scroll to position [544, 0]
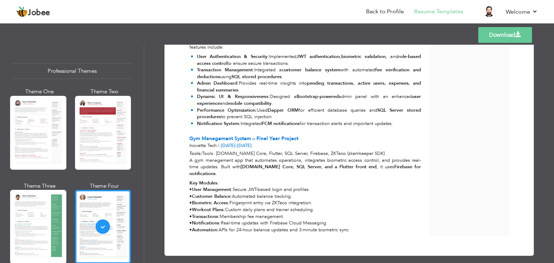
click at [500, 38] on link "Download" at bounding box center [505, 35] width 54 height 16
